Goal: Check status

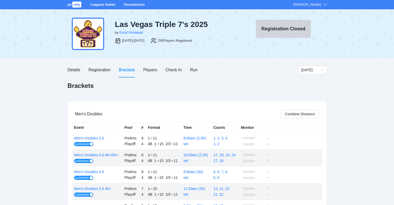
click at [129, 4] on link "Tournaments" at bounding box center [133, 5] width 21 height 4
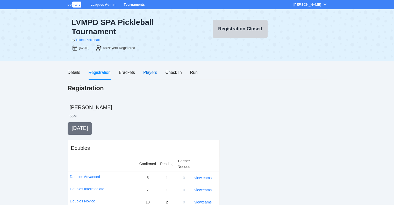
click at [148, 72] on div "Players" at bounding box center [150, 72] width 14 height 6
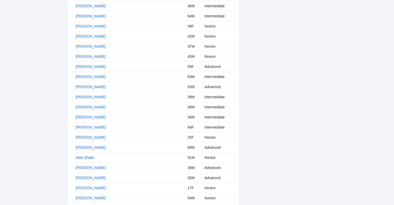
scroll to position [313, 0]
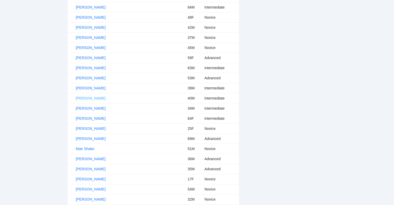
click at [93, 97] on link "Justin Van Nest" at bounding box center [91, 98] width 30 height 4
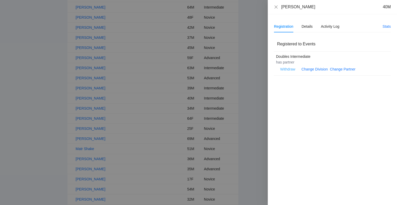
click at [288, 69] on span "Withdraw" at bounding box center [288, 69] width 15 height 6
click at [305, 50] on span "OK" at bounding box center [303, 53] width 5 height 6
click at [277, 6] on icon "close" at bounding box center [276, 7] width 4 height 4
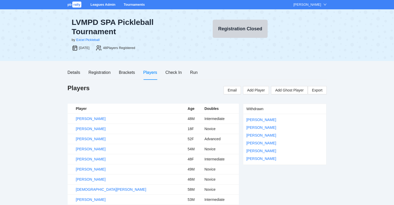
scroll to position [0, 0]
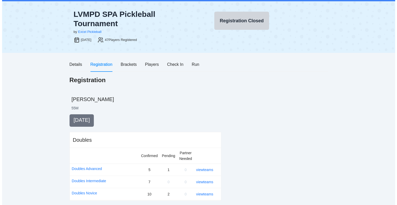
scroll to position [12, 0]
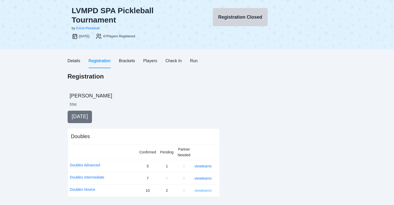
click at [202, 190] on link "view teams" at bounding box center [202, 190] width 17 height 4
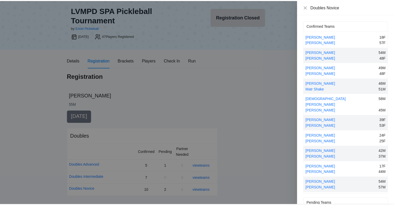
scroll to position [25, 0]
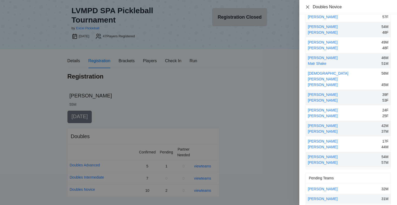
click at [308, 6] on icon "close" at bounding box center [308, 7] width 4 height 4
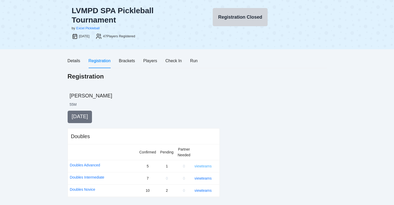
click at [201, 164] on link "view teams" at bounding box center [202, 166] width 17 height 4
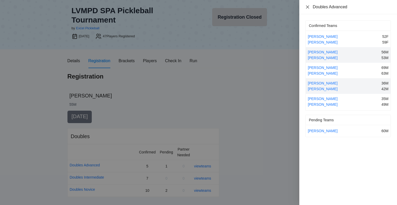
drag, startPoint x: 307, startPoint y: 6, endPoint x: 310, endPoint y: 11, distance: 5.3
click at [307, 6] on icon "close" at bounding box center [307, 6] width 3 height 3
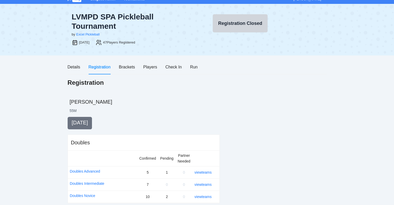
scroll to position [0, 0]
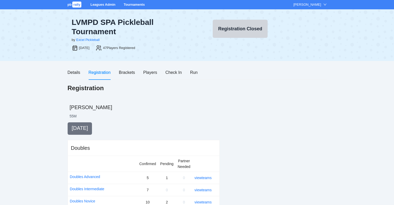
click at [133, 3] on link "Tournaments" at bounding box center [133, 5] width 21 height 4
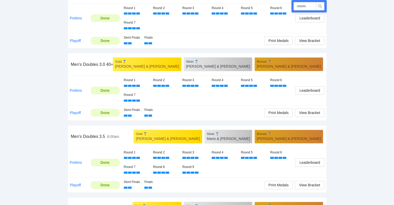
scroll to position [129, 0]
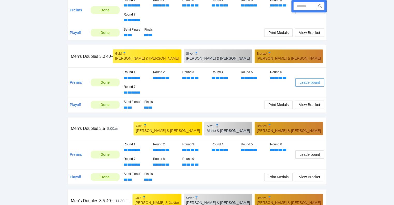
click at [311, 81] on span "Leaderboard" at bounding box center [309, 82] width 20 height 6
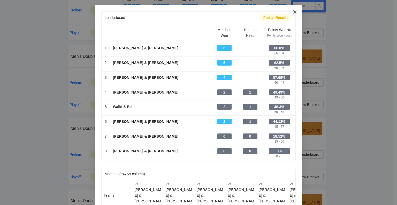
drag, startPoint x: 293, startPoint y: 11, endPoint x: 294, endPoint y: 17, distance: 6.1
click at [294, 11] on icon "close" at bounding box center [295, 11] width 3 height 3
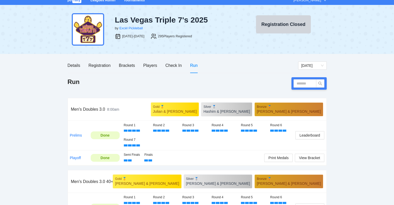
scroll to position [0, 0]
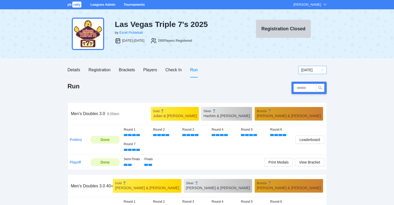
click at [308, 70] on span "[DATE]" at bounding box center [312, 70] width 22 height 8
click at [305, 79] on div "[DATE]" at bounding box center [312, 80] width 22 height 6
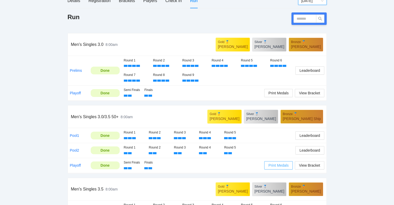
scroll to position [78, 0]
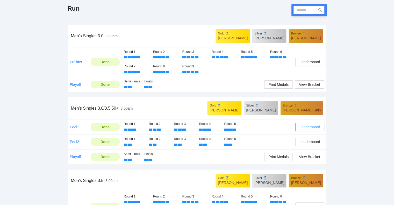
click at [312, 126] on span "Leaderboard" at bounding box center [309, 127] width 20 height 6
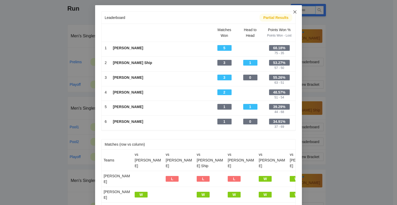
click at [294, 12] on icon "close" at bounding box center [295, 11] width 3 height 3
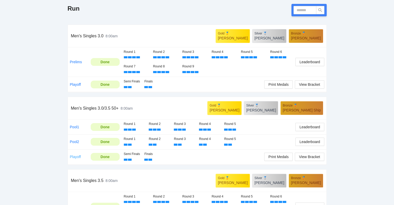
click at [75, 156] on link "Playoff" at bounding box center [75, 156] width 11 height 4
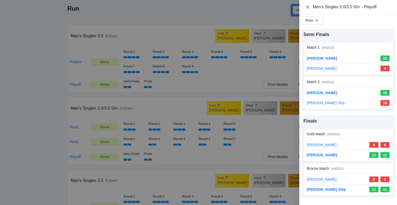
click at [308, 6] on icon "close" at bounding box center [308, 7] width 4 height 4
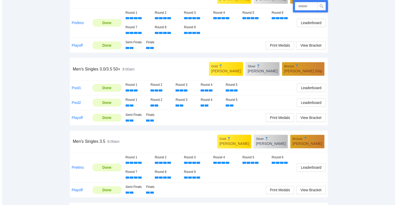
scroll to position [129, 0]
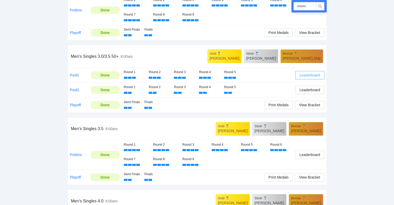
click at [307, 75] on span "Leaderboard" at bounding box center [309, 75] width 20 height 6
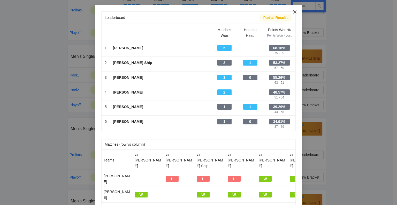
click at [294, 11] on icon "close" at bounding box center [295, 11] width 3 height 3
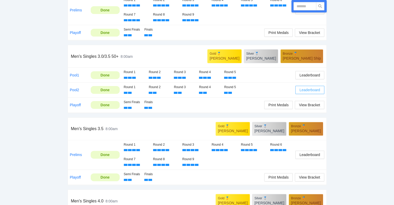
click at [310, 90] on span "Leaderboard" at bounding box center [309, 90] width 20 height 6
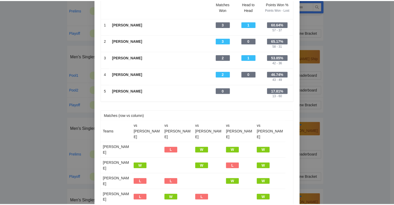
scroll to position [0, 0]
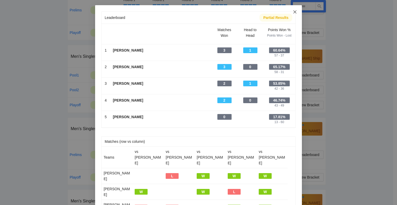
drag, startPoint x: 293, startPoint y: 10, endPoint x: 296, endPoint y: 12, distance: 2.9
click at [293, 10] on icon "close" at bounding box center [295, 12] width 4 height 4
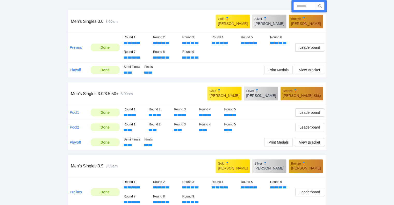
scroll to position [104, 0]
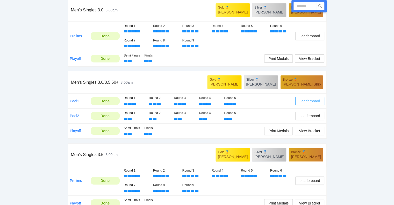
click at [307, 100] on span "Leaderboard" at bounding box center [309, 101] width 20 height 6
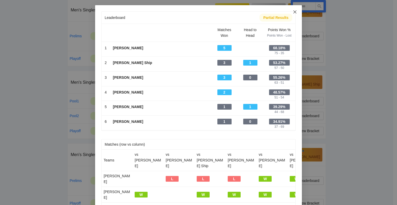
drag, startPoint x: 293, startPoint y: 12, endPoint x: 295, endPoint y: 14, distance: 3.5
click at [293, 12] on icon "close" at bounding box center [295, 12] width 4 height 4
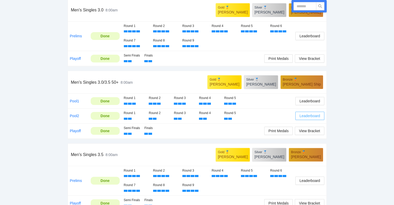
click at [310, 115] on span "Leaderboard" at bounding box center [309, 116] width 20 height 6
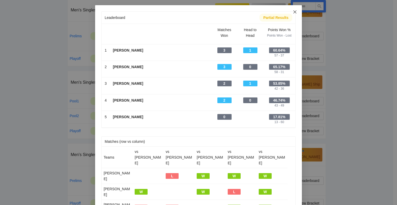
click at [294, 12] on icon "close" at bounding box center [295, 11] width 3 height 3
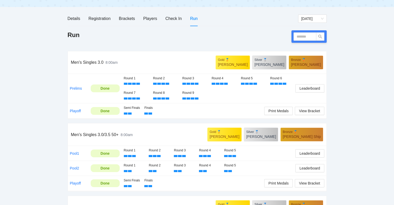
scroll to position [52, 0]
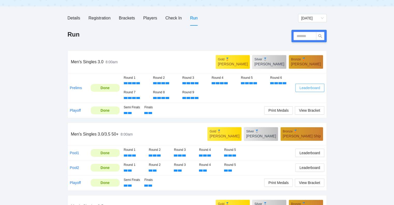
click at [311, 87] on span "Leaderboard" at bounding box center [309, 88] width 20 height 6
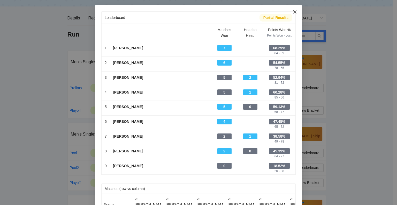
click at [293, 11] on icon "close" at bounding box center [295, 12] width 4 height 4
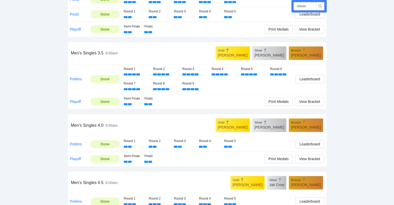
scroll to position [207, 0]
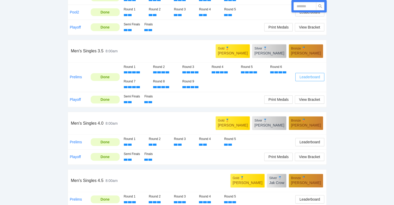
click at [308, 76] on span "Leaderboard" at bounding box center [309, 77] width 20 height 6
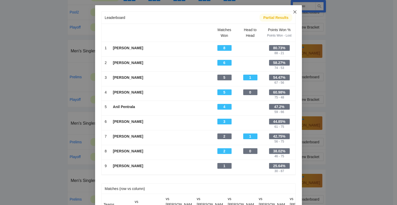
click at [293, 13] on icon "close" at bounding box center [295, 12] width 4 height 4
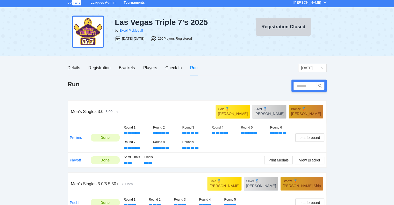
scroll to position [0, 0]
